Goal: Task Accomplishment & Management: Manage account settings

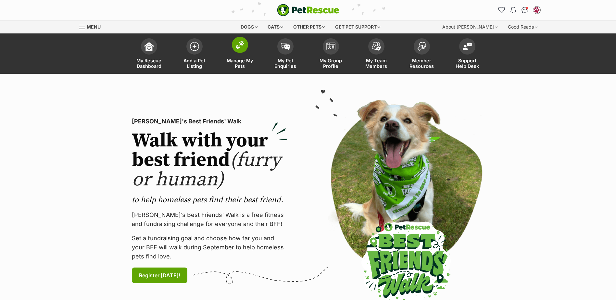
click at [239, 51] on span at bounding box center [240, 45] width 16 height 16
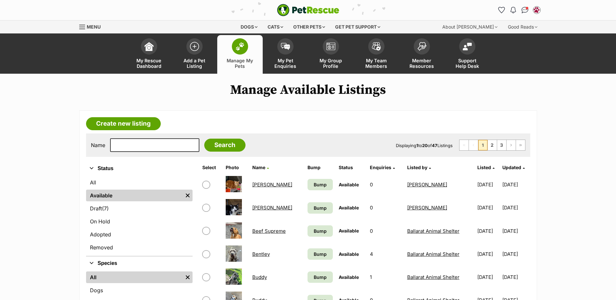
click at [232, 39] on link "Manage My Pets" at bounding box center [239, 54] width 45 height 39
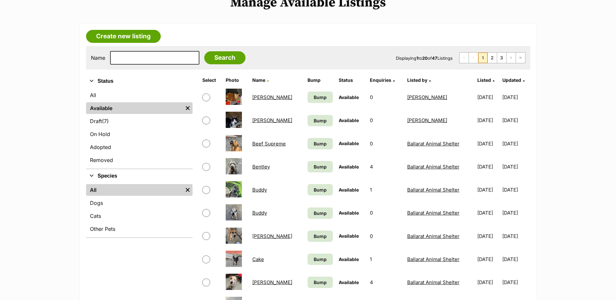
scroll to position [195, 0]
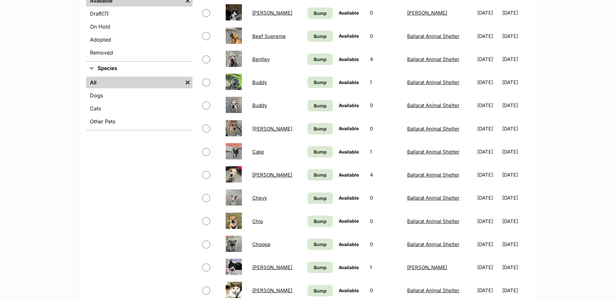
click at [145, 228] on div "Refine your search Status All Available Remove filter Draft (7) Items On Hold A…" at bounding box center [139, 234] width 106 height 535
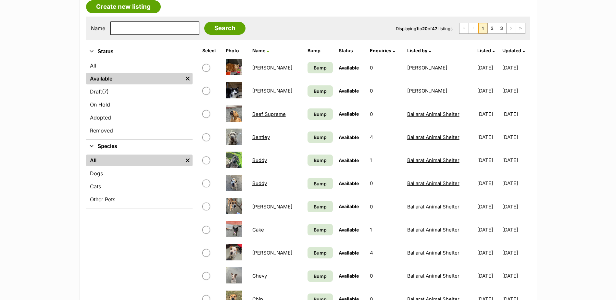
scroll to position [32, 0]
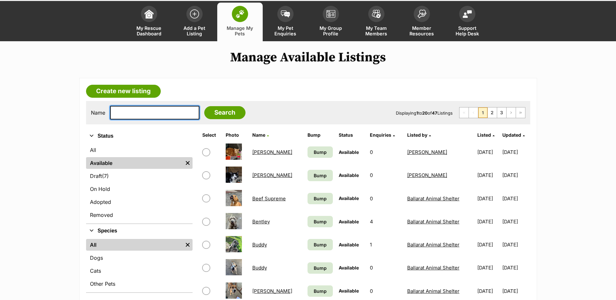
click at [161, 112] on input "text" at bounding box center [154, 113] width 89 height 14
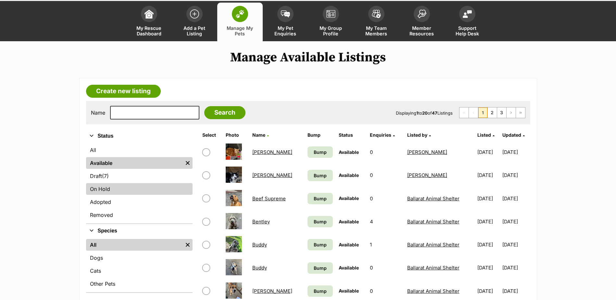
click at [106, 187] on link "On Hold" at bounding box center [139, 189] width 106 height 12
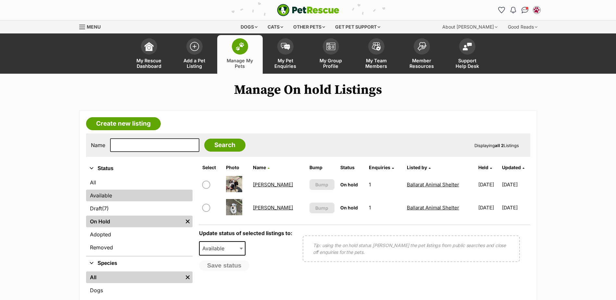
click at [98, 193] on link "Available" at bounding box center [139, 196] width 106 height 12
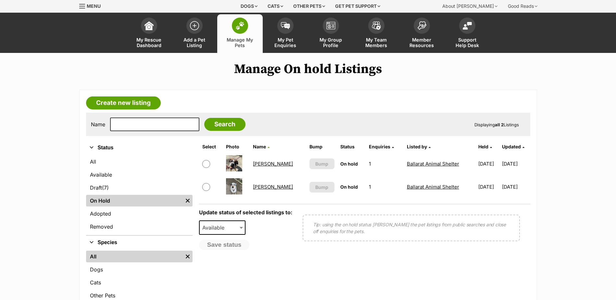
scroll to position [32, 0]
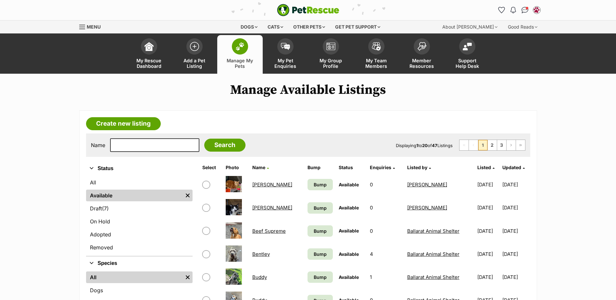
click at [247, 48] on span at bounding box center [240, 46] width 16 height 16
click at [145, 140] on input "text" at bounding box center [154, 145] width 89 height 14
type input "satine"
click at [204, 139] on input "Search" at bounding box center [224, 145] width 41 height 13
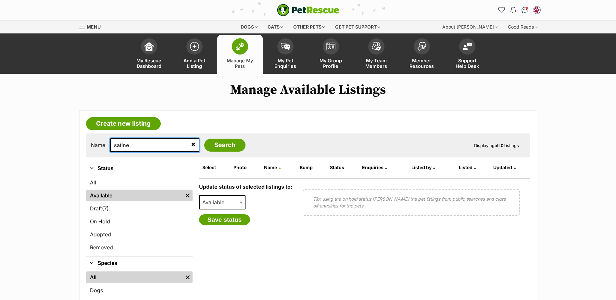
click at [156, 140] on input "satine" at bounding box center [154, 145] width 89 height 14
type input "s"
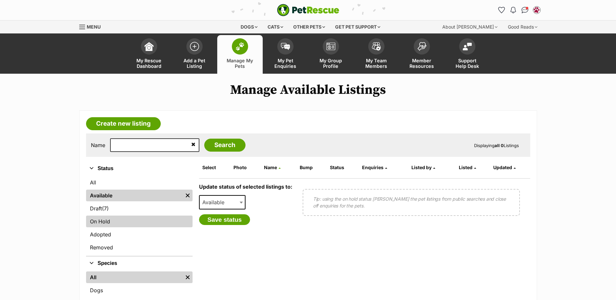
click at [119, 217] on link "On Hold" at bounding box center [139, 222] width 106 height 12
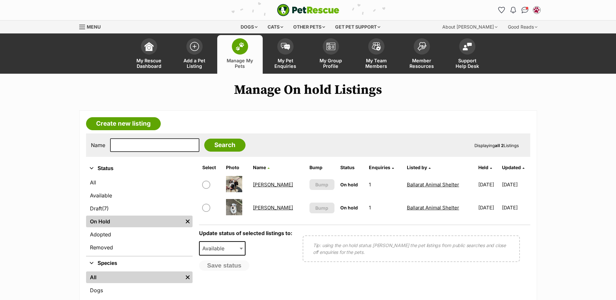
click at [234, 49] on span at bounding box center [240, 46] width 16 height 16
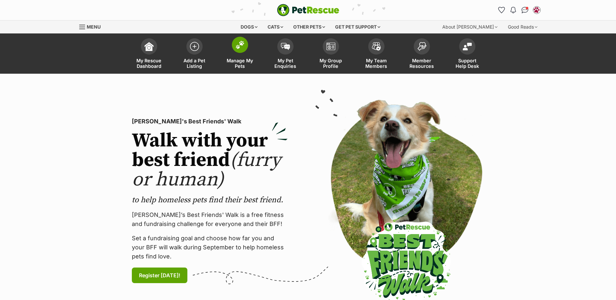
click at [237, 41] on img at bounding box center [239, 45] width 9 height 8
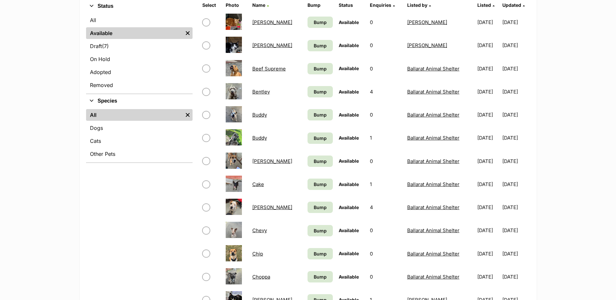
scroll to position [195, 0]
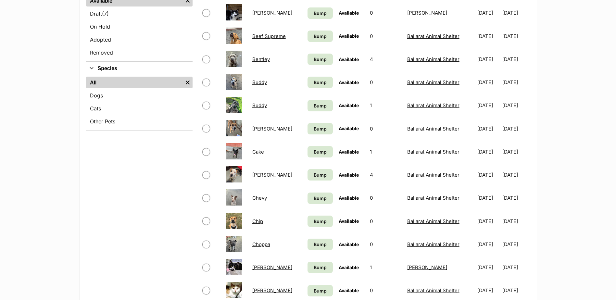
click at [8, 205] on main "Manage Available Listings Create new listing Name Search Displaying 1 to 20 of …" at bounding box center [308, 211] width 616 height 647
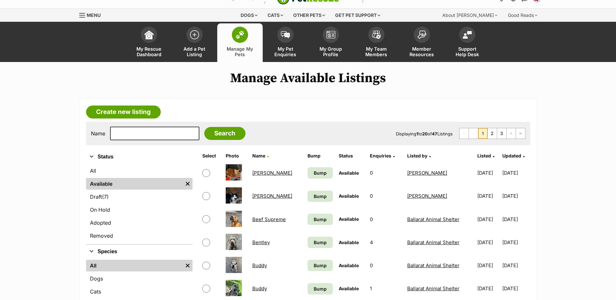
scroll to position [0, 0]
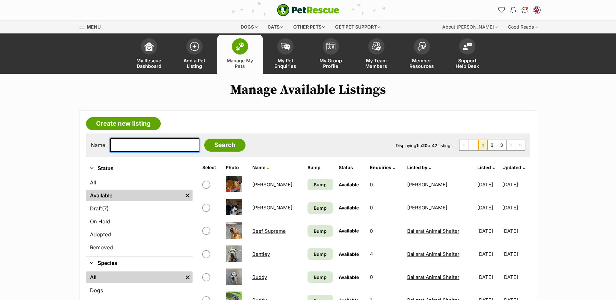
click at [153, 149] on input "text" at bounding box center [154, 145] width 89 height 14
click at [257, 183] on link "Amelia" at bounding box center [272, 184] width 40 height 6
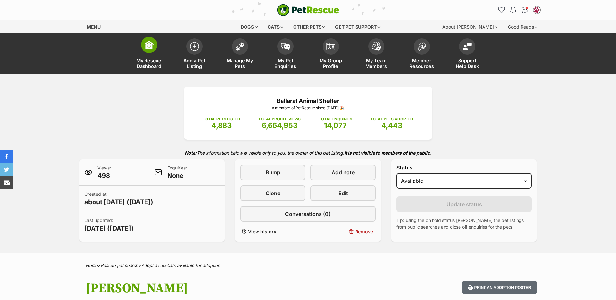
click at [158, 49] on link "My Rescue Dashboard" at bounding box center [148, 54] width 45 height 39
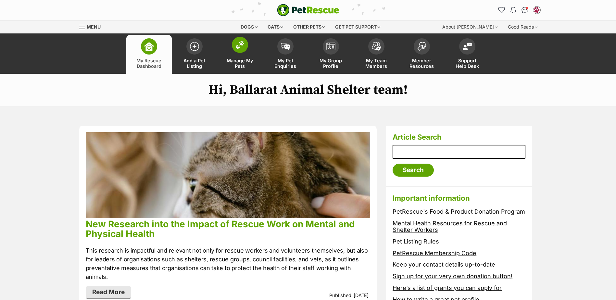
click at [246, 49] on span at bounding box center [240, 45] width 16 height 16
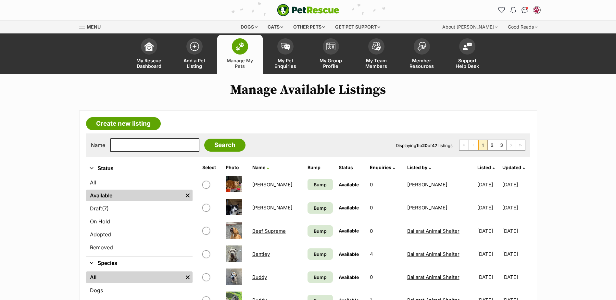
click at [187, 93] on h1 "Manage Available Listings" at bounding box center [308, 89] width 616 height 15
click at [147, 143] on input "text" at bounding box center [154, 145] width 89 height 14
click at [108, 290] on link "Dogs" at bounding box center [139, 290] width 106 height 12
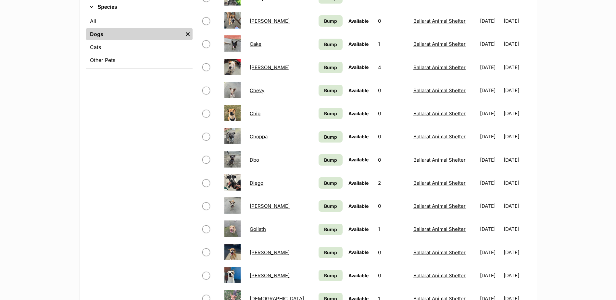
scroll to position [260, 0]
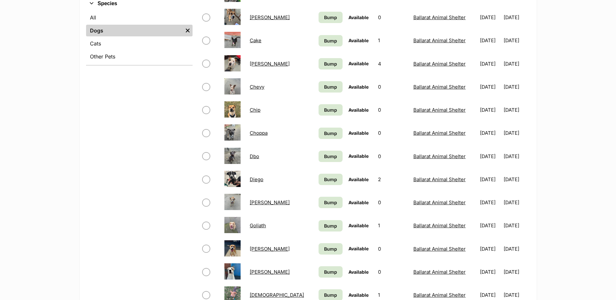
click at [127, 130] on div "Refine your search Status All Available Remove filter Draft (4) Items On Hold A…" at bounding box center [139, 169] width 106 height 535
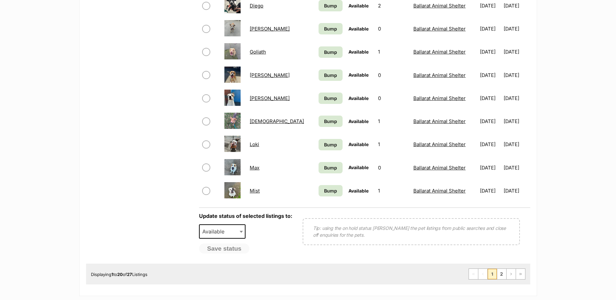
scroll to position [552, 0]
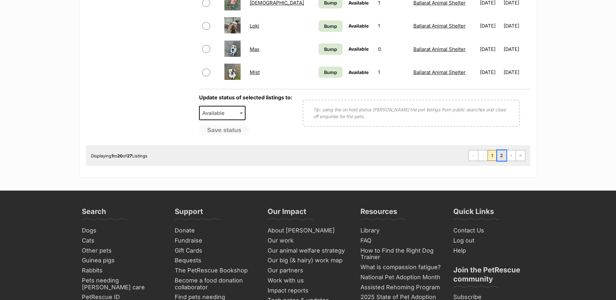
click at [502, 155] on link "2" at bounding box center [501, 155] width 9 height 10
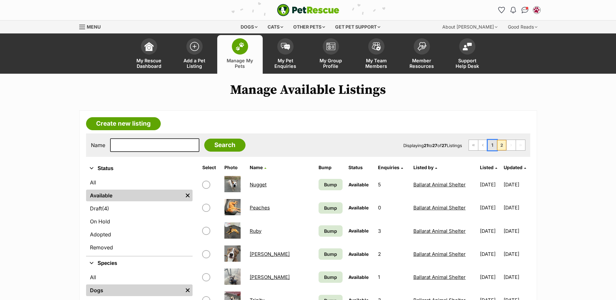
click at [493, 145] on link "1" at bounding box center [492, 145] width 9 height 10
click at [493, 142] on link "1" at bounding box center [492, 145] width 9 height 10
click at [492, 148] on link "1" at bounding box center [492, 145] width 9 height 10
click at [486, 148] on link "Previous Page" at bounding box center [482, 145] width 9 height 10
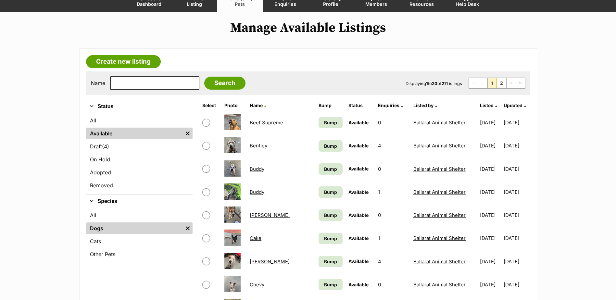
scroll to position [65, 0]
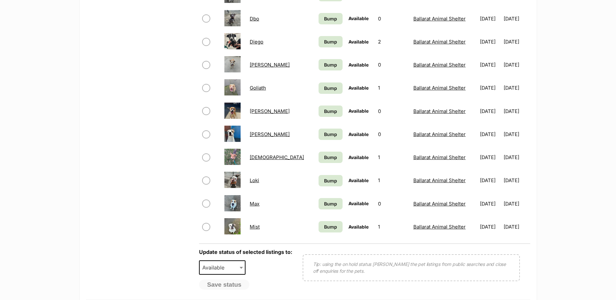
scroll to position [487, 0]
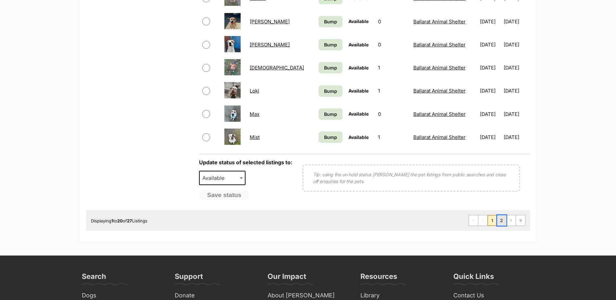
click at [502, 221] on link "2" at bounding box center [501, 220] width 9 height 10
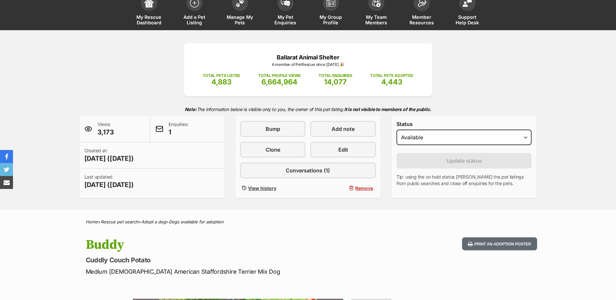
scroll to position [32, 0]
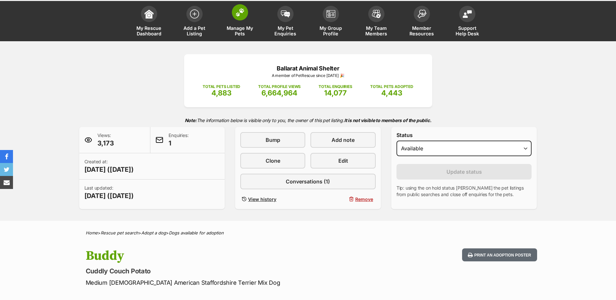
click at [250, 14] on link "Manage My Pets" at bounding box center [239, 22] width 45 height 39
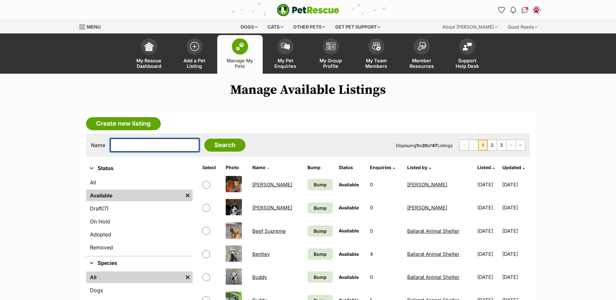
click at [132, 147] on input "text" at bounding box center [154, 145] width 89 height 14
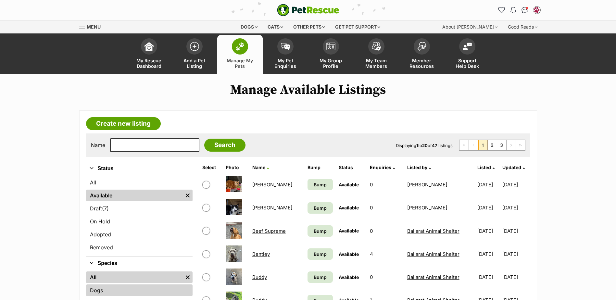
click at [106, 285] on link "Dogs" at bounding box center [139, 290] width 106 height 12
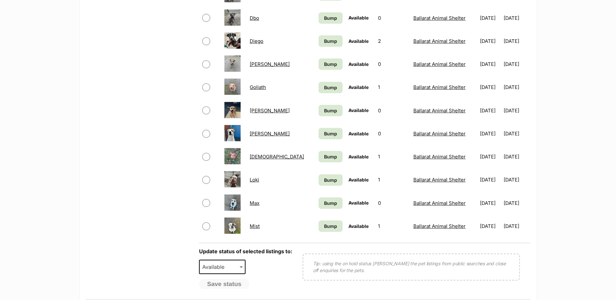
scroll to position [455, 0]
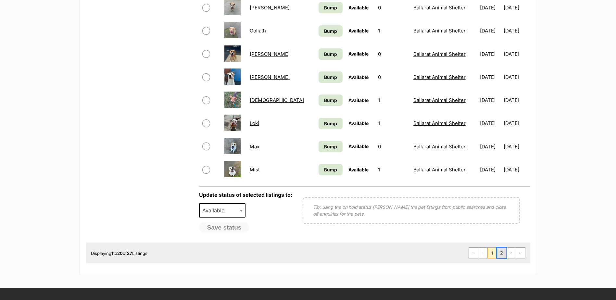
click at [502, 252] on link "2" at bounding box center [501, 253] width 9 height 10
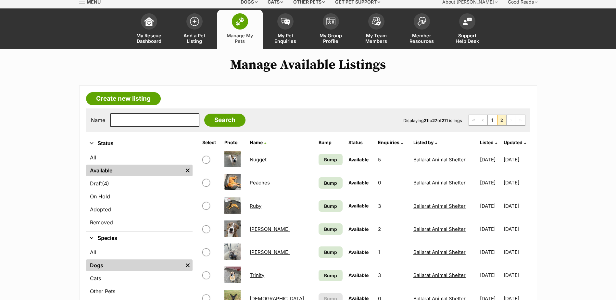
scroll to position [97, 0]
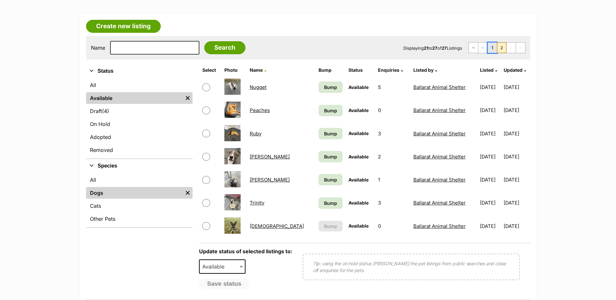
click at [491, 46] on link "1" at bounding box center [492, 48] width 9 height 10
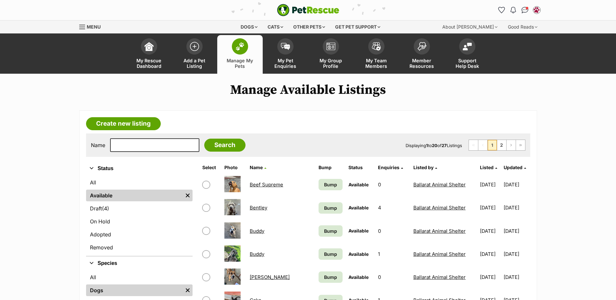
click at [236, 48] on img at bounding box center [239, 46] width 9 height 8
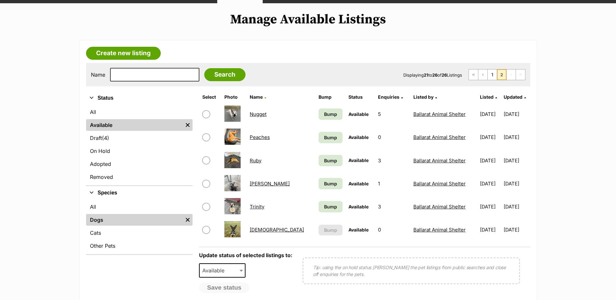
scroll to position [162, 0]
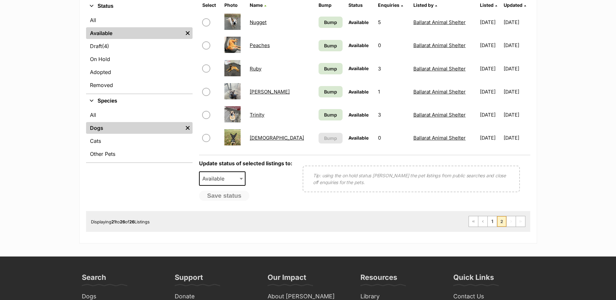
click at [264, 113] on link "Trinity" at bounding box center [257, 115] width 15 height 6
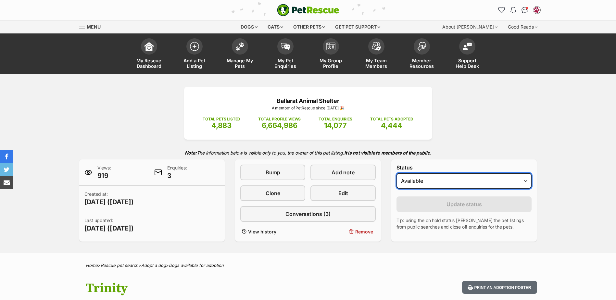
click at [437, 179] on select "Draft - not available as listing has enquires Available On hold Adopted" at bounding box center [463, 181] width 135 height 16
select select "rehomed"
click at [396, 173] on select "Draft - not available as listing has enquires Available On hold Adopted" at bounding box center [463, 181] width 135 height 16
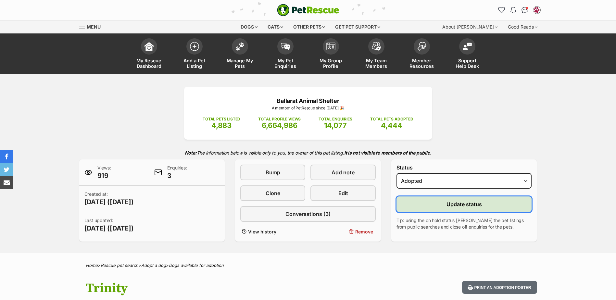
click at [442, 197] on button "Update status" at bounding box center [463, 204] width 135 height 16
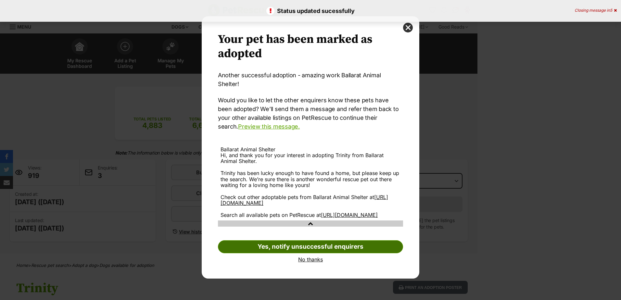
click at [278, 245] on link "Yes, notify unsuccessful enquirers" at bounding box center [310, 246] width 185 height 13
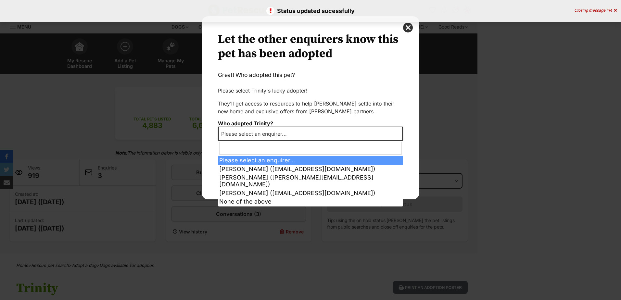
click at [295, 134] on span "Please select an enquirer..." at bounding box center [310, 134] width 185 height 14
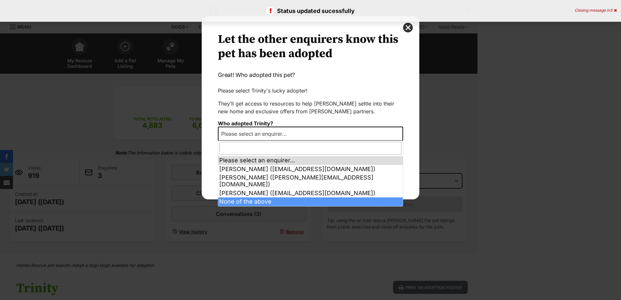
select select "other"
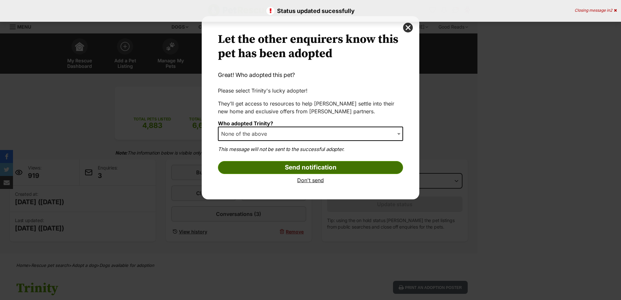
click at [264, 168] on input "Send notification" at bounding box center [310, 167] width 185 height 13
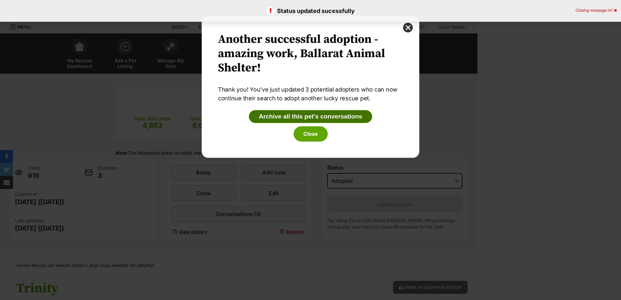
click at [312, 116] on button "Archive all this pet's conversations" at bounding box center [310, 116] width 123 height 13
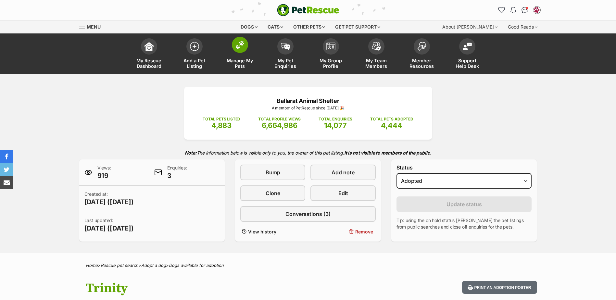
click at [242, 51] on span at bounding box center [240, 45] width 16 height 16
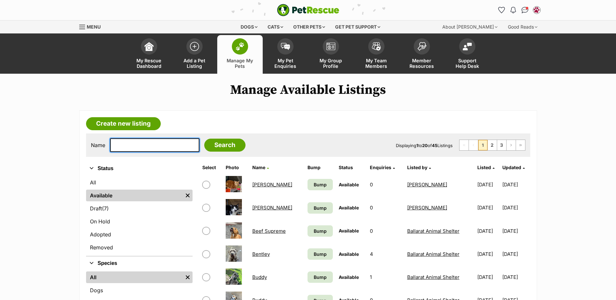
click at [136, 145] on input "text" at bounding box center [154, 145] width 89 height 14
type input "sir loin"
click at [204, 139] on input "Search" at bounding box center [224, 145] width 41 height 13
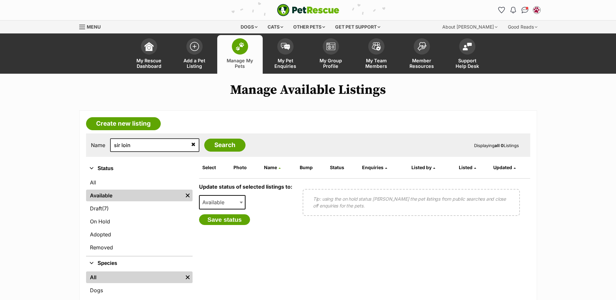
click at [53, 163] on main "Manage Available Listings Create new listing Name sir loin Search Displaying al…" at bounding box center [308, 217] width 616 height 270
click at [237, 50] on img at bounding box center [239, 46] width 9 height 8
